Goal: Task Accomplishment & Management: Use online tool/utility

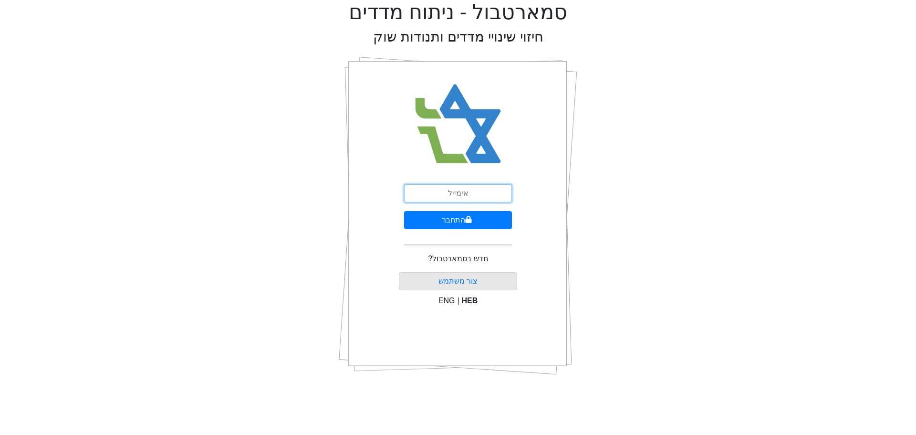
click at [467, 195] on input "email" at bounding box center [458, 193] width 108 height 18
type input "[EMAIL_ADDRESS][DOMAIN_NAME]"
click at [463, 215] on button "התחבר" at bounding box center [458, 220] width 108 height 18
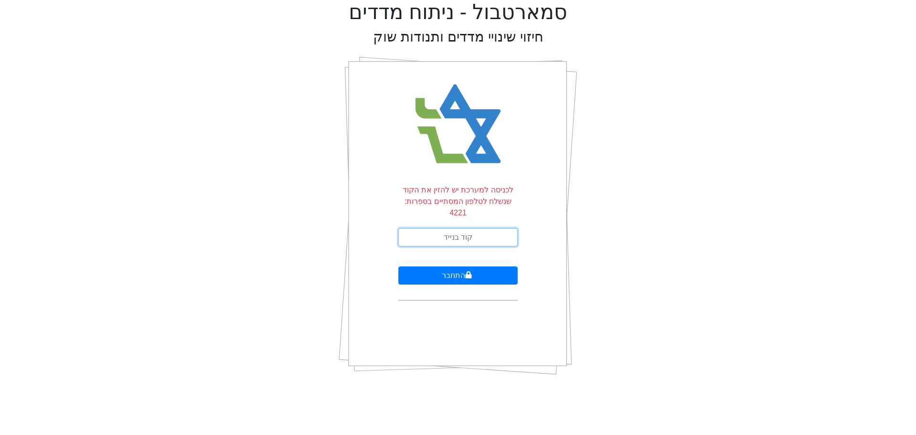
click at [485, 228] on input "text" at bounding box center [457, 237] width 119 height 18
type input "922865"
click at [482, 266] on button "התחבר" at bounding box center [457, 275] width 119 height 18
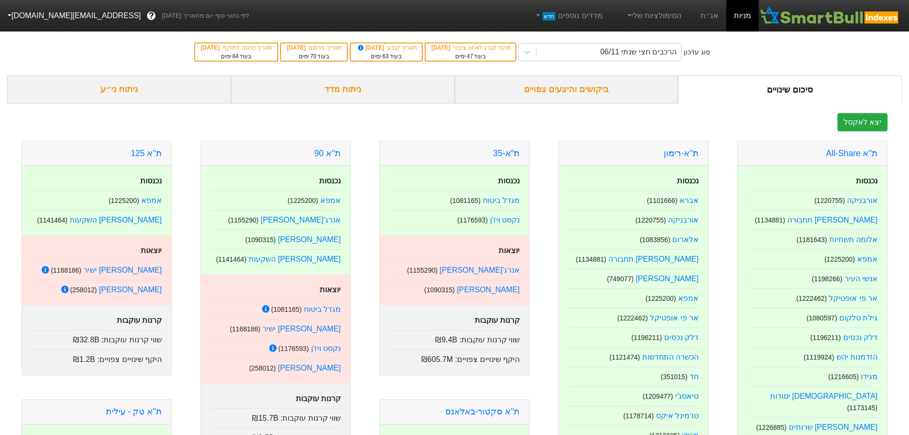
click at [582, 92] on div "ביקושים והיצעים צפויים" at bounding box center [567, 89] width 224 height 28
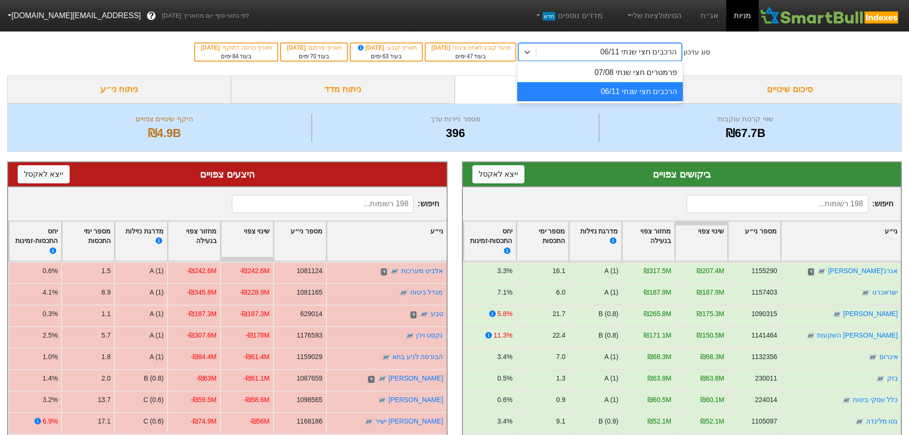
click at [656, 53] on div "הרכבים חצי שנתי 06/11" at bounding box center [638, 51] width 76 height 11
click at [659, 93] on div "הרכבים חצי שנתי 06/11" at bounding box center [600, 91] width 166 height 19
